Goal: Information Seeking & Learning: Find specific fact

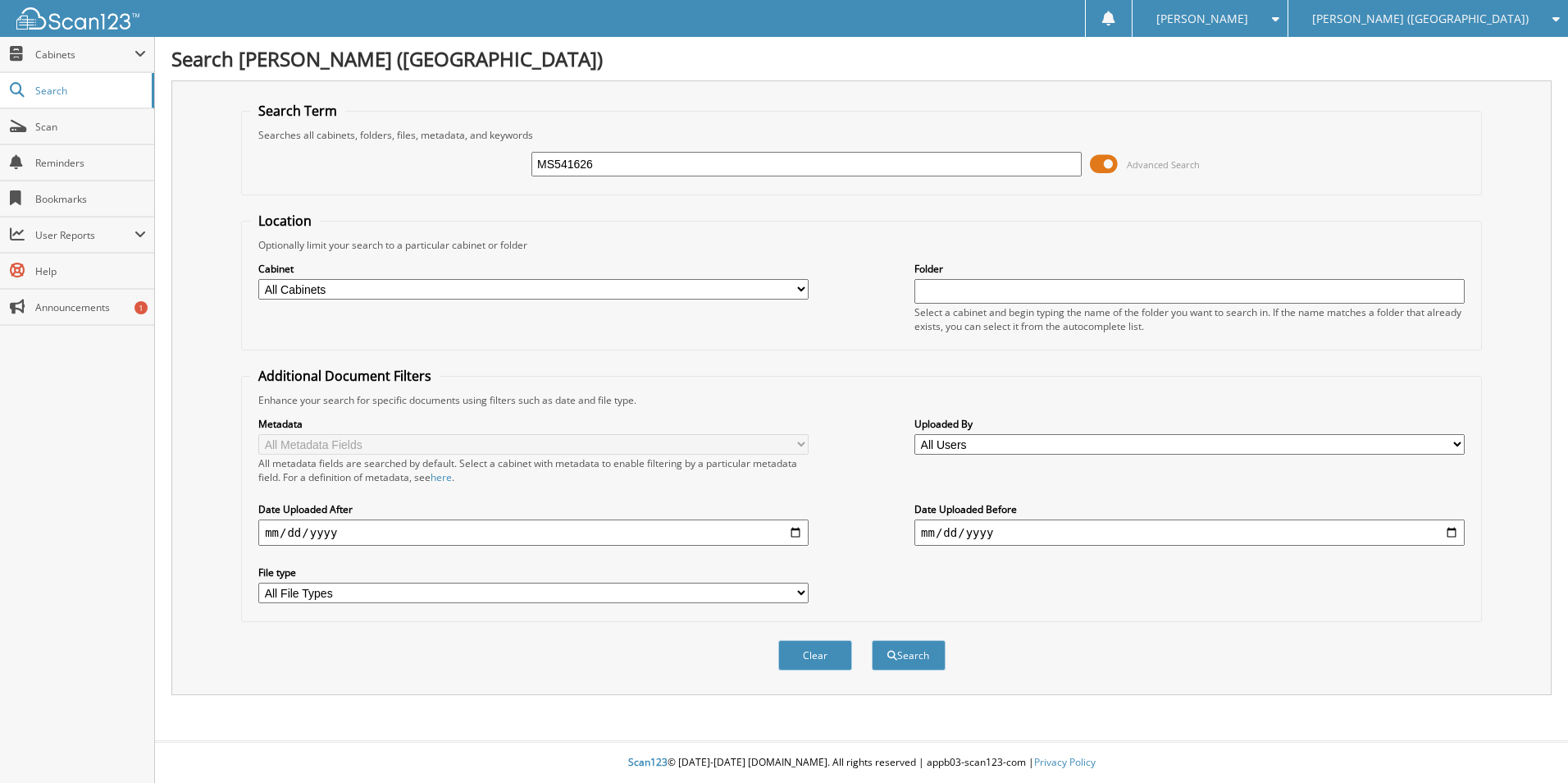
type input "MS541626"
click at [872, 640] on button "Search" at bounding box center [909, 655] width 73 height 30
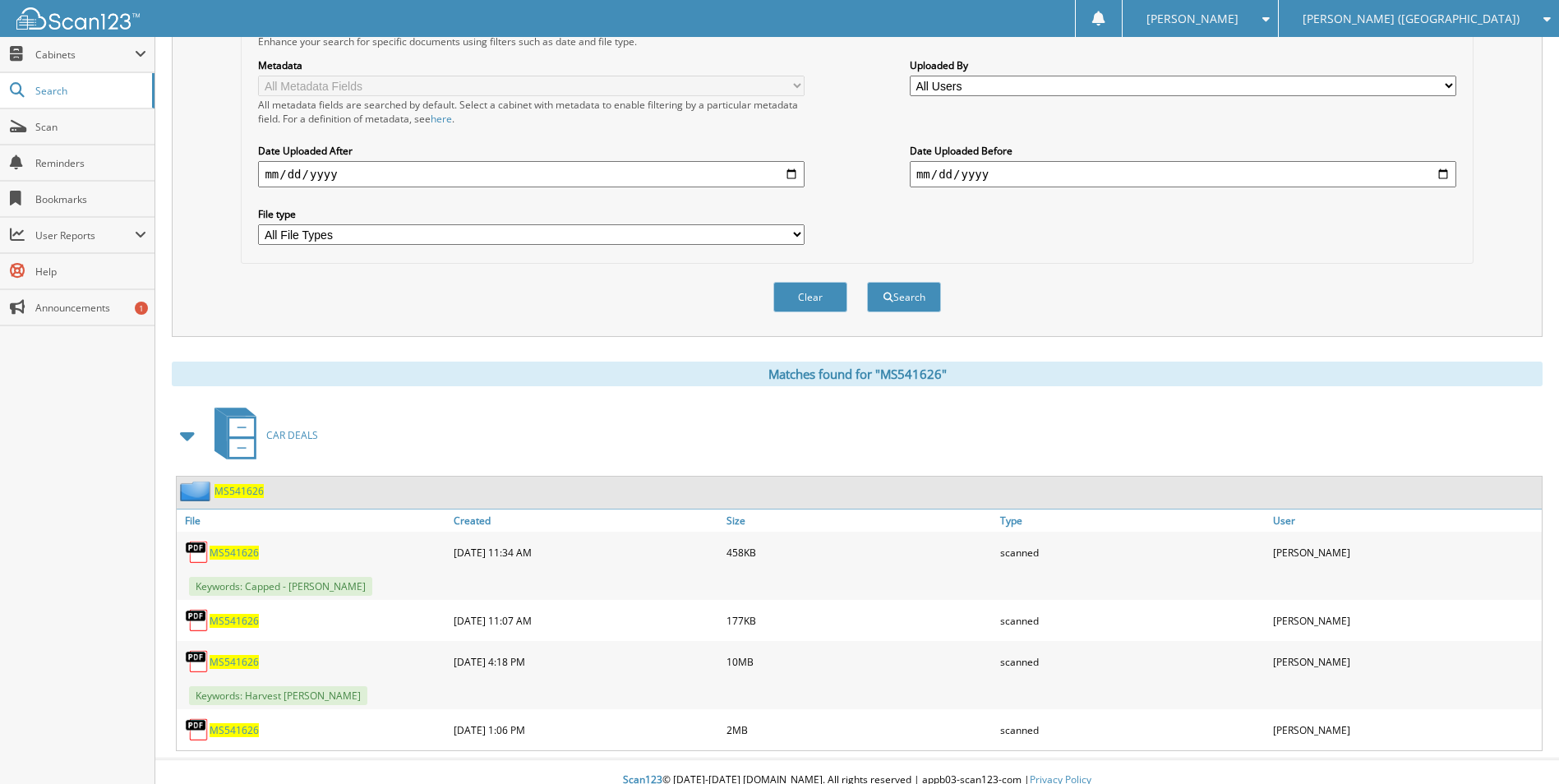
scroll to position [376, 0]
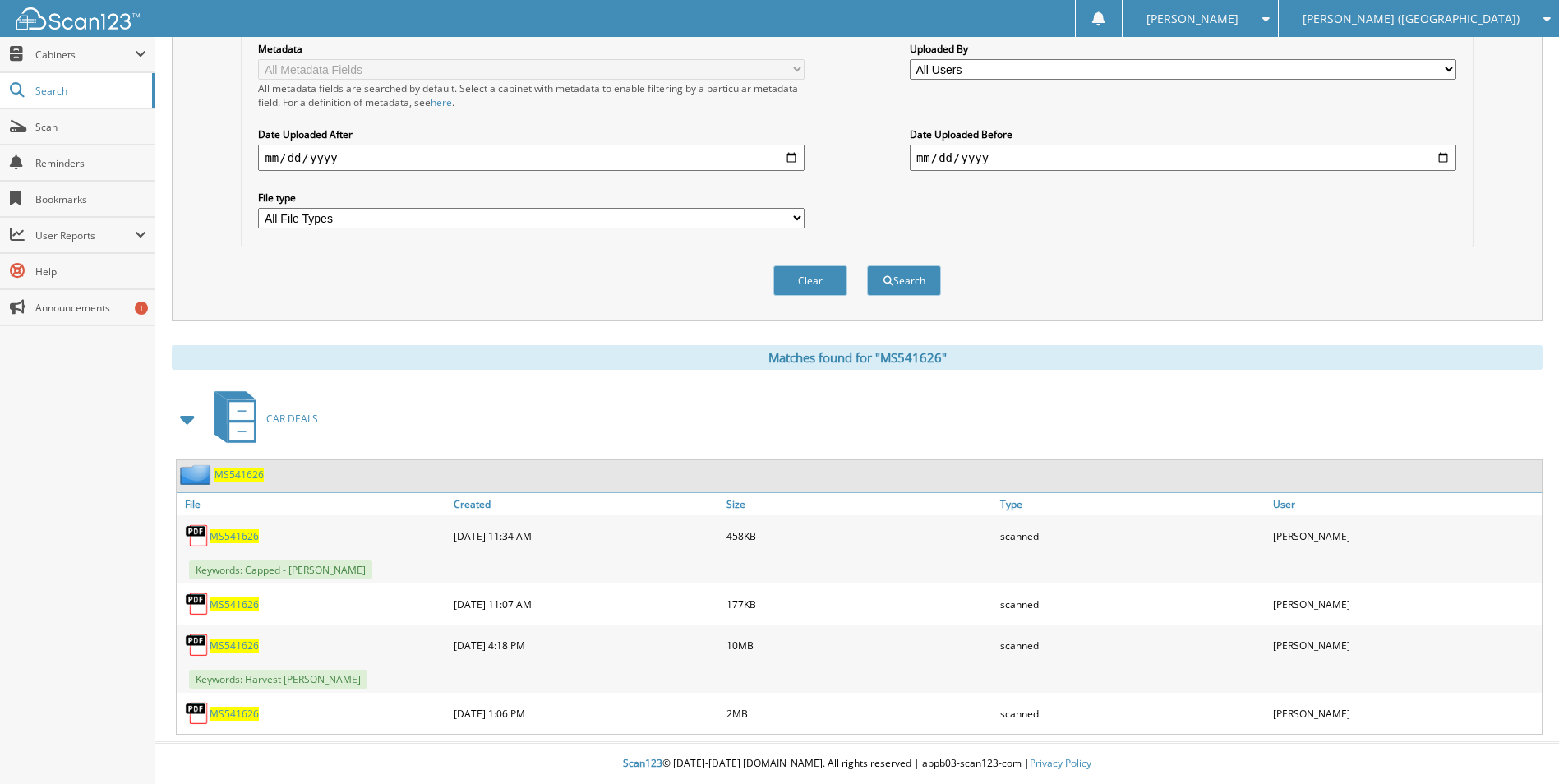
click at [232, 650] on span "MS541626" at bounding box center [234, 645] width 49 height 14
